Goal: Complete application form

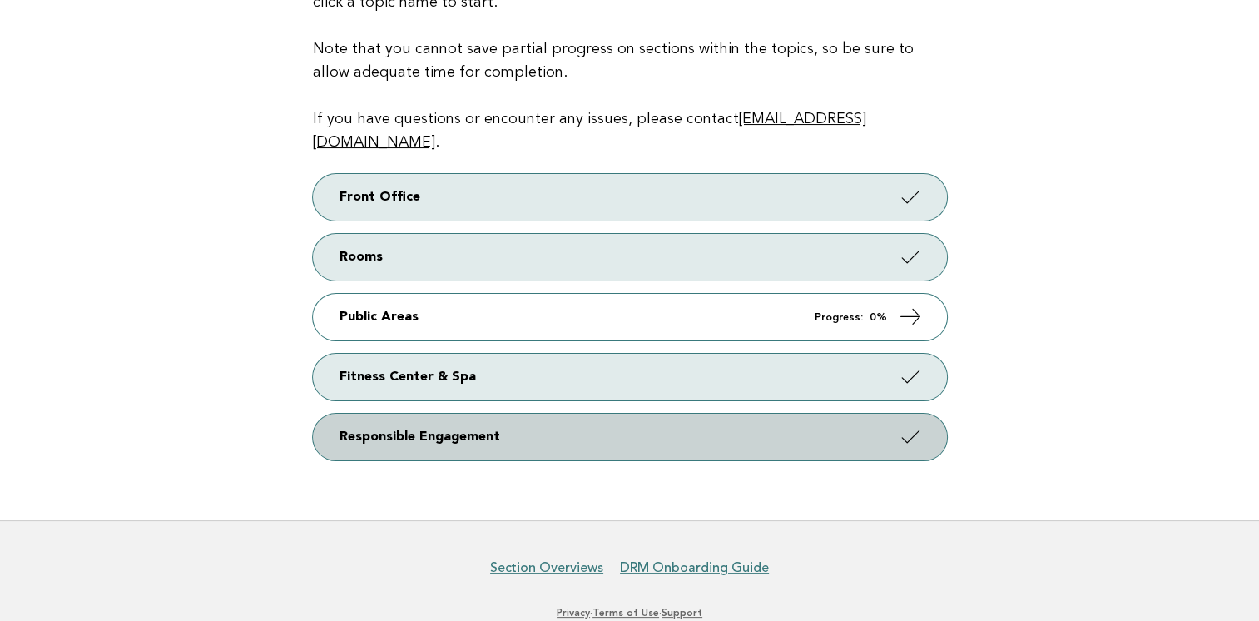
scroll to position [250, 0]
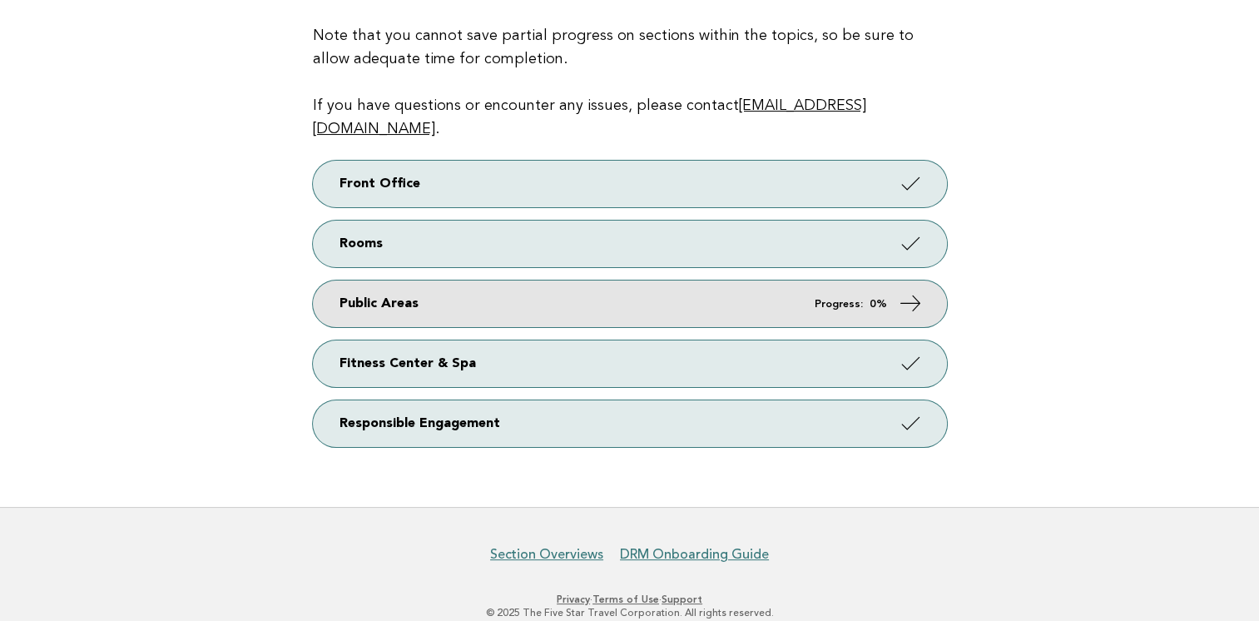
click at [390, 291] on link "Public Areas Progress: 0%" at bounding box center [630, 303] width 634 height 47
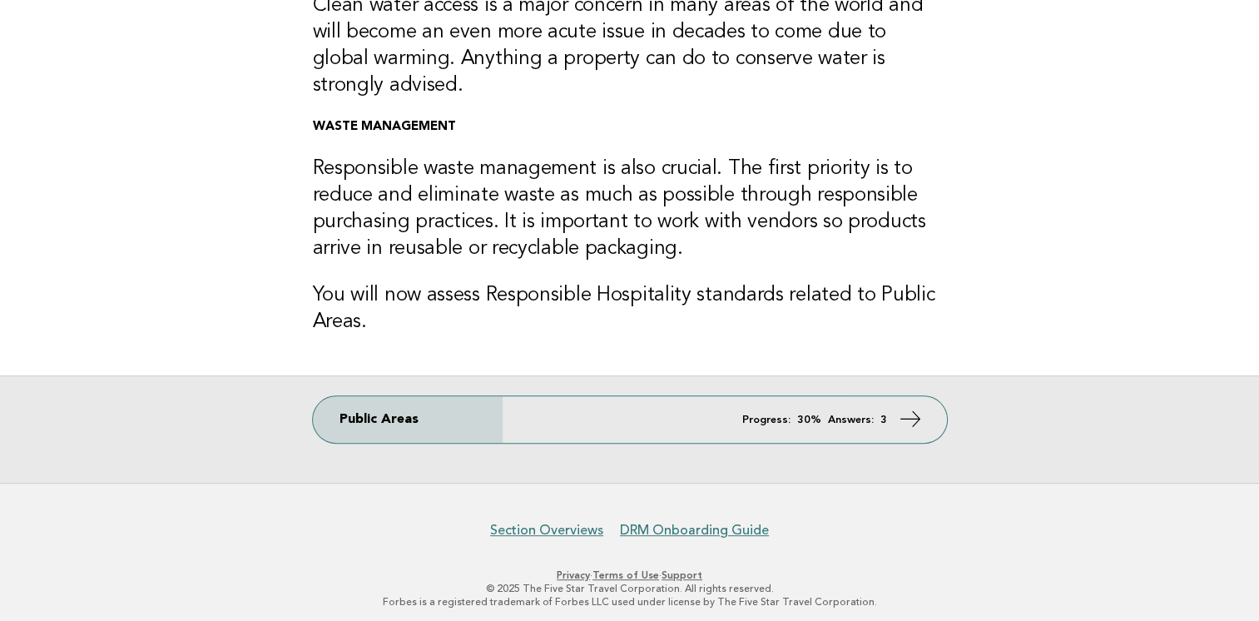
scroll to position [505, 0]
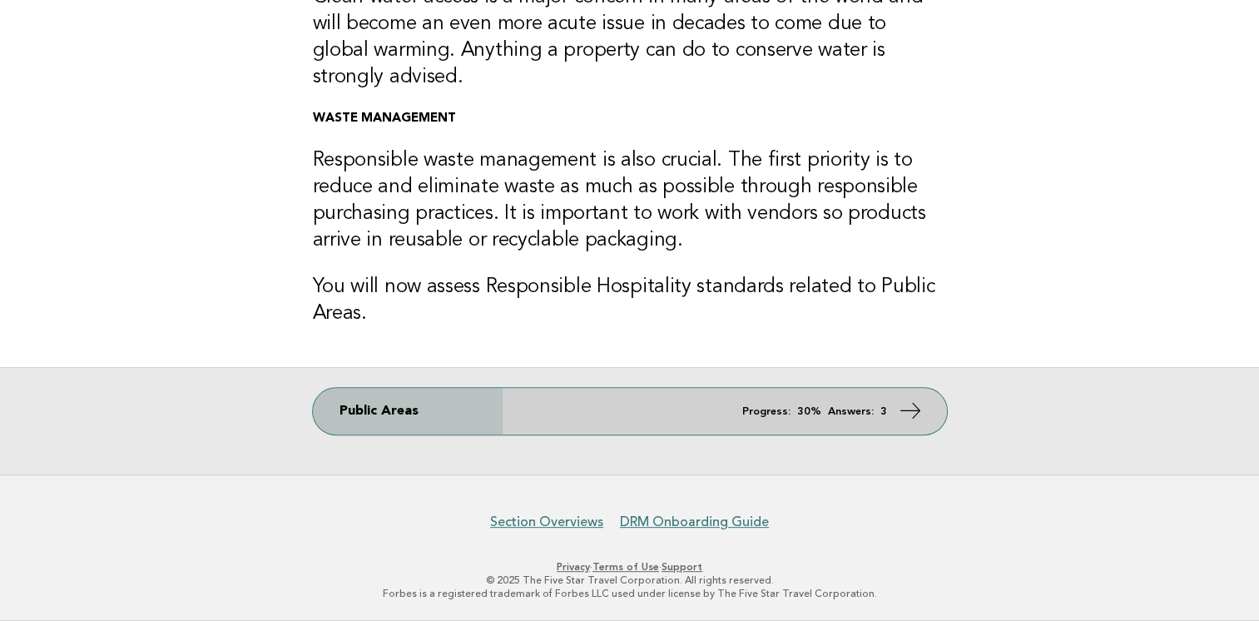
click at [902, 412] on icon at bounding box center [910, 411] width 24 height 24
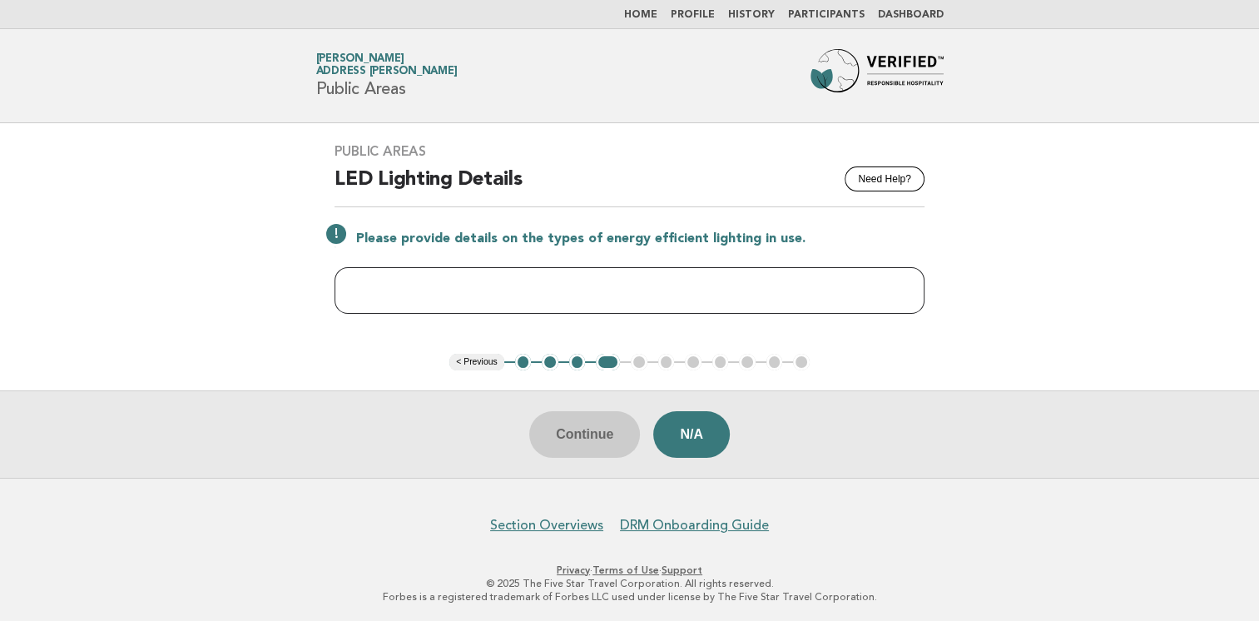
click at [465, 287] on input "text" at bounding box center [630, 290] width 590 height 47
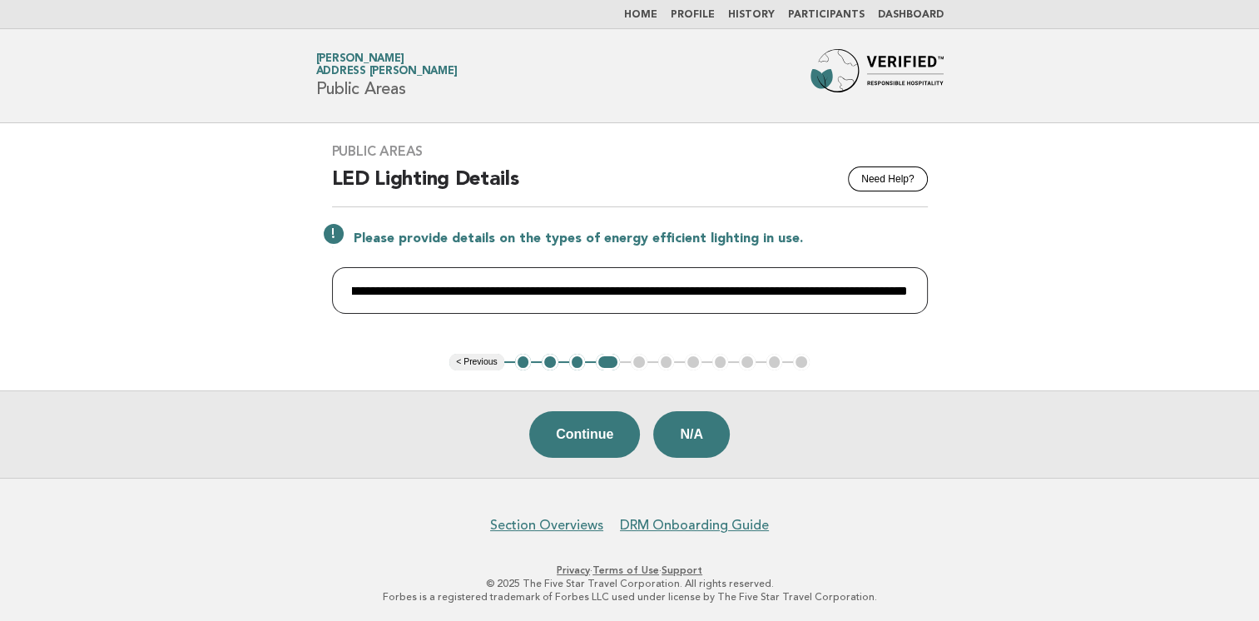
scroll to position [0, 171]
type input "**********"
click at [573, 438] on button "Continue" at bounding box center [584, 434] width 111 height 47
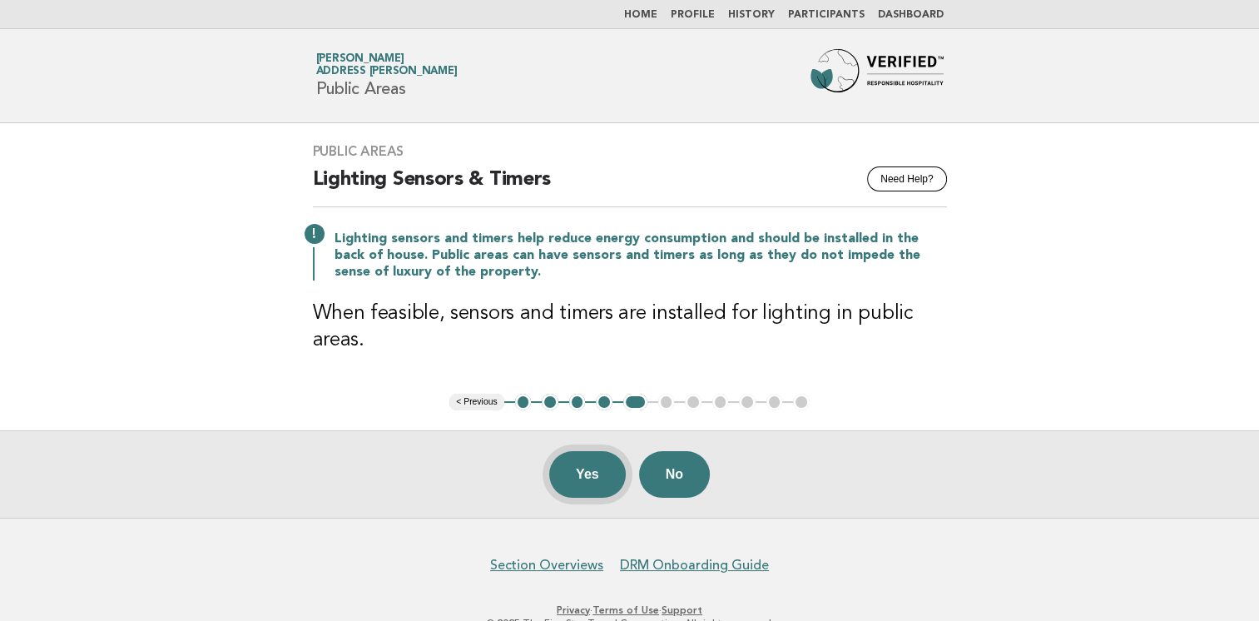
click at [573, 474] on button "Yes" at bounding box center [587, 474] width 77 height 47
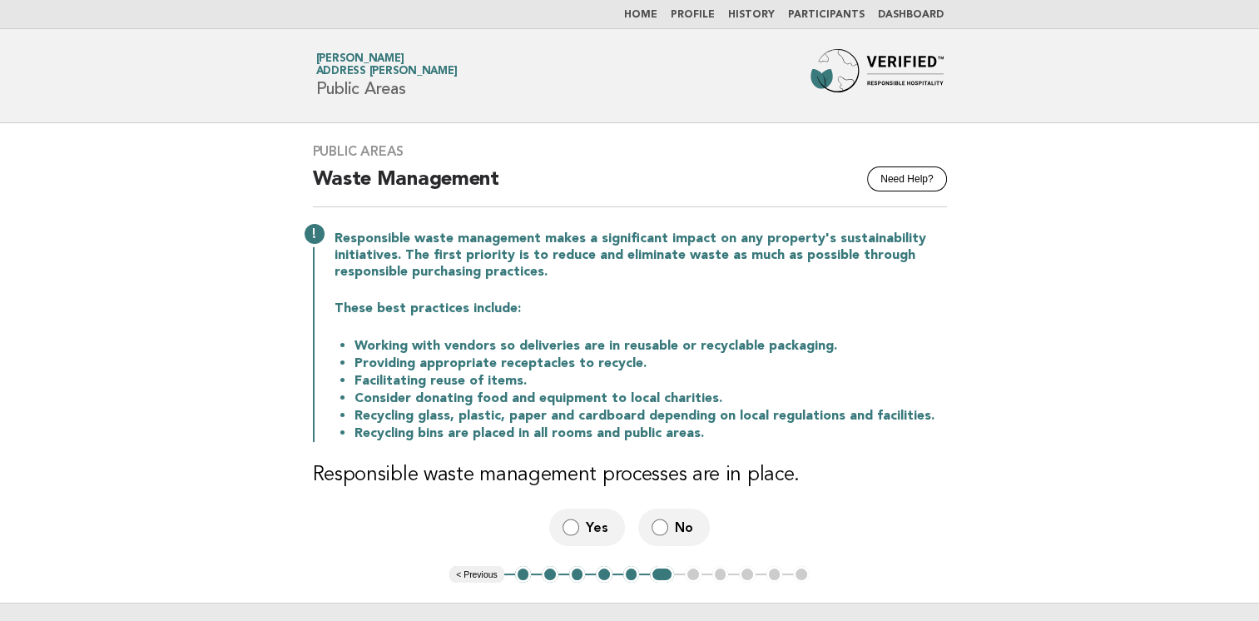
click at [386, 430] on li "Recycling bins are placed in all rooms and public areas." at bounding box center [651, 432] width 593 height 17
click at [586, 534] on span "Yes" at bounding box center [599, 527] width 26 height 17
